Goal: Book appointment/travel/reservation

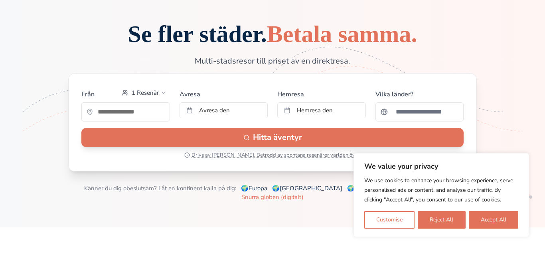
scroll to position [23, 0]
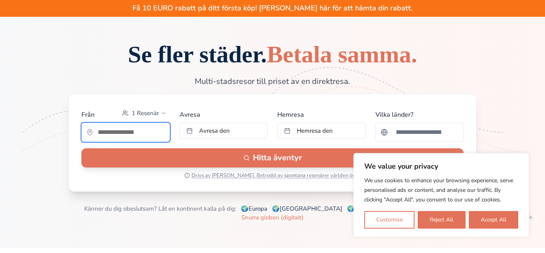
click at [146, 140] on input "text" at bounding box center [126, 132] width 88 height 16
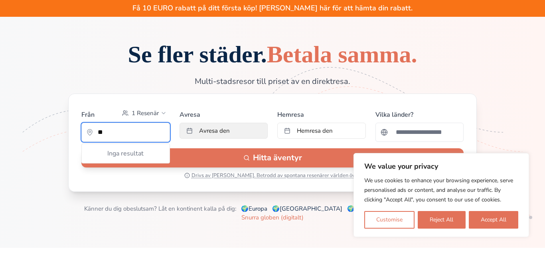
type input "*"
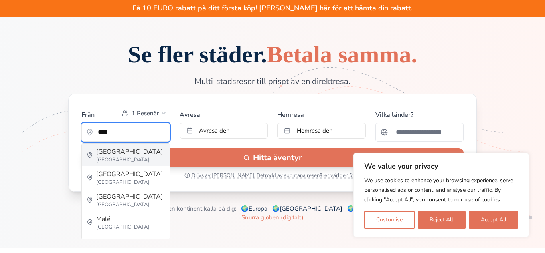
type input "*****"
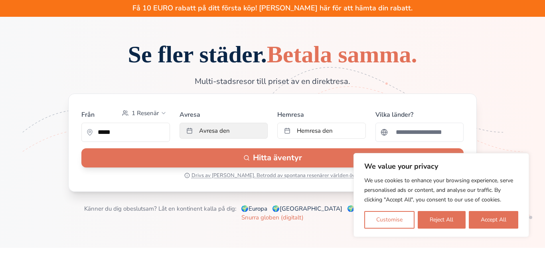
click at [228, 138] on button "Avresa den" at bounding box center [224, 131] width 89 height 16
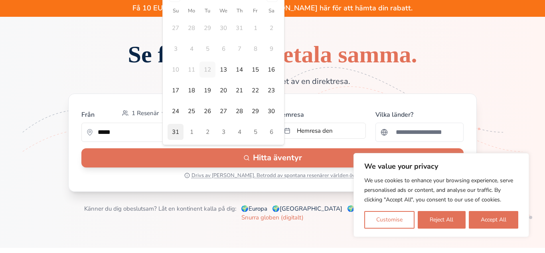
click at [177, 131] on button "31" at bounding box center [176, 132] width 16 height 16
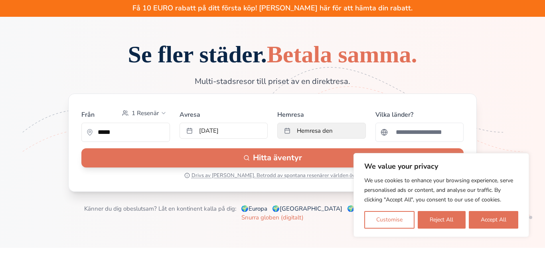
click at [325, 135] on span "Hemresa den" at bounding box center [315, 131] width 36 height 8
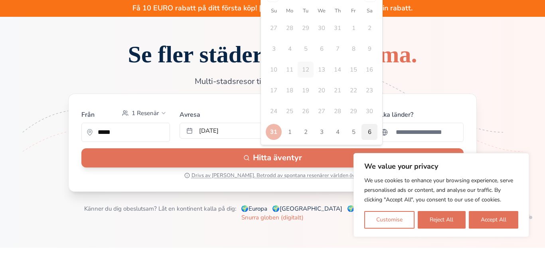
click at [372, 131] on button "6" at bounding box center [370, 132] width 16 height 16
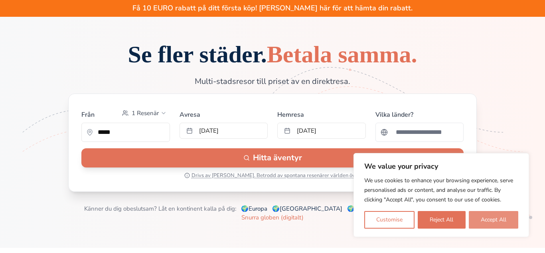
click at [481, 222] on button "Accept All" at bounding box center [493, 220] width 49 height 18
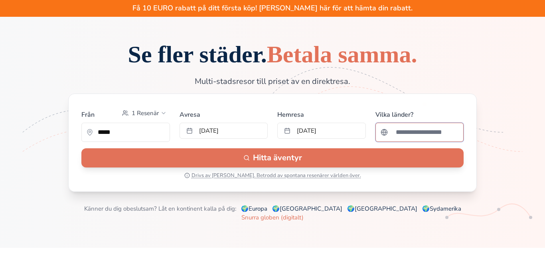
click at [392, 140] on input "Sök efter ett land" at bounding box center [425, 132] width 68 height 16
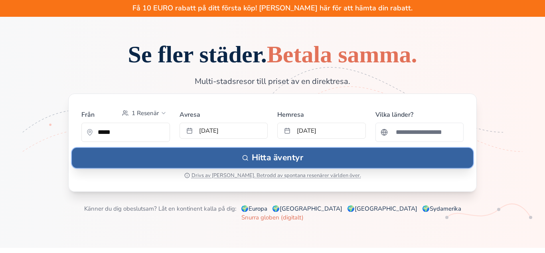
click at [363, 168] on button "Hitta äventyr" at bounding box center [273, 158] width 402 height 20
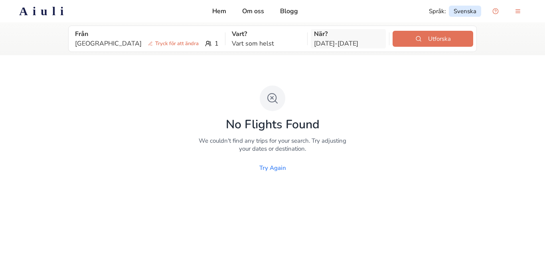
click at [334, 42] on p "[DATE] - [DATE]" at bounding box center [348, 44] width 69 height 10
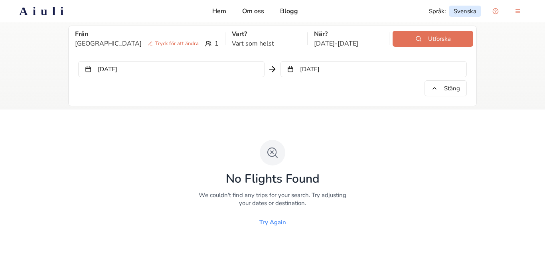
click at [241, 67] on button "[DATE]" at bounding box center [171, 69] width 186 height 16
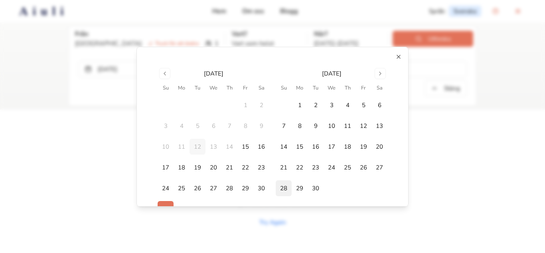
click at [289, 184] on button "28" at bounding box center [284, 188] width 16 height 16
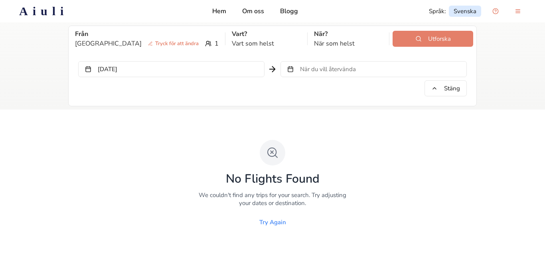
click at [410, 45] on button "Utforska" at bounding box center [433, 39] width 81 height 16
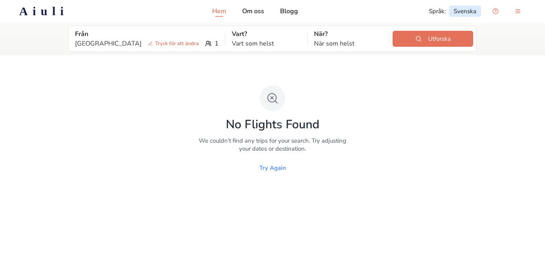
click at [217, 9] on p "Hem" at bounding box center [219, 11] width 14 height 10
